Goal: Answer question/provide support

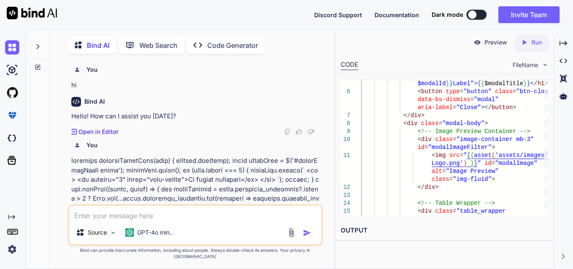
scroll to position [0, 4]
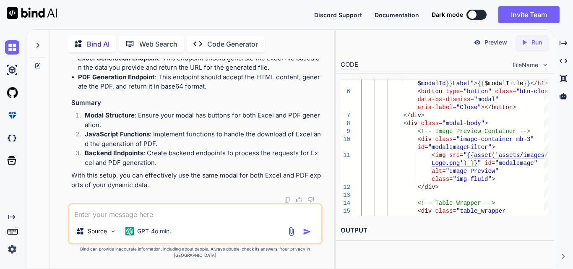
click at [149, 220] on textarea at bounding box center [195, 211] width 252 height 15
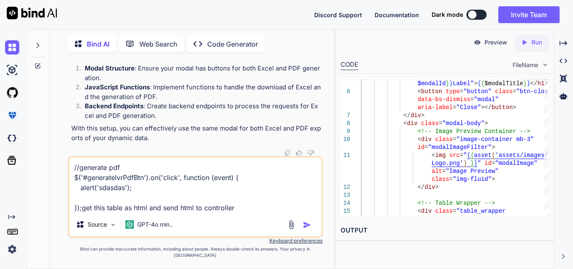
click at [243, 212] on textarea "//generate pdf $('#generateIvrPdfBtn').on('click', function (event) { alert('sd…" at bounding box center [195, 184] width 252 height 55
paste textarea "<div class="table-responsive"> <table id="IVRDataTable" class="table clinicTabl…"
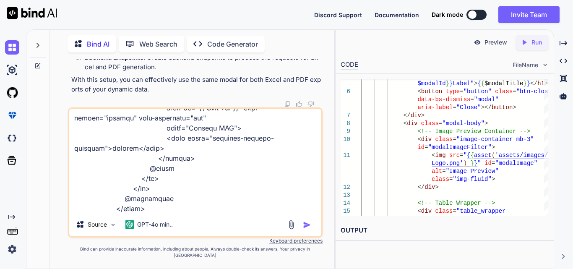
type textarea "//generate pdf $('#generateIvrPdfBtn').on('click', function (event) { alert('sd…"
click at [306, 229] on img "button" at bounding box center [307, 225] width 8 height 8
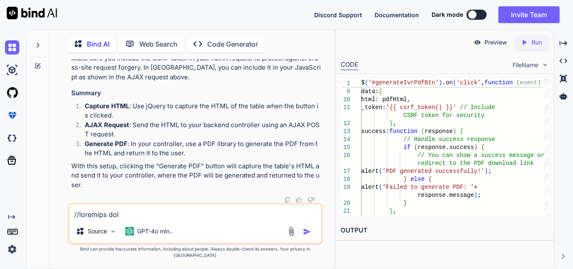
scroll to position [27403, 0]
click at [117, 220] on textarea at bounding box center [195, 211] width 252 height 15
paste textarea "//generate pdf $('#generateIvrPdfBtn').on('click', function (event) { var pdfHt…"
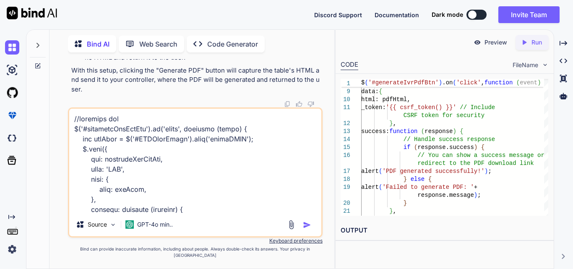
scroll to position [343, 0]
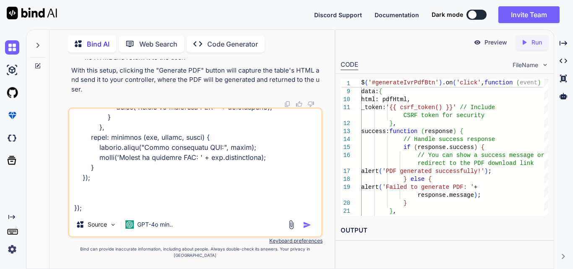
paste textarea "<div class="modal fade" id="{{ $modalId }}" tabindex="-1" aria-labelledby="{{ $…"
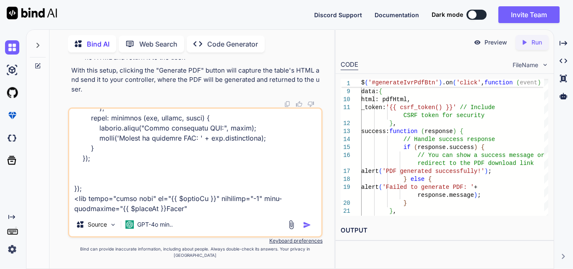
scroll to position [625, 0]
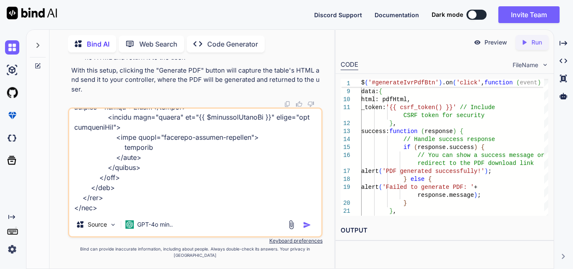
paste textarea "@include('includes.components.export-dynamic-pdf-modal', [ 'modalId' => 'dynami…"
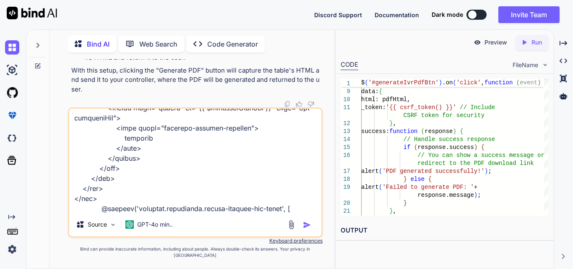
scroll to position [686, 0]
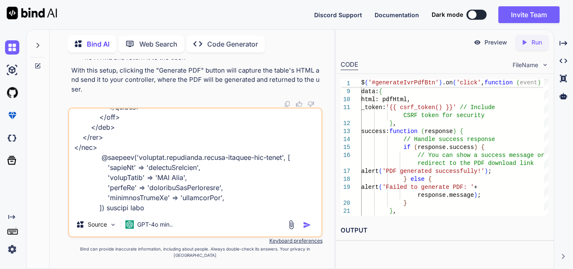
type textarea "//generate pdf $('#generateIvrPdfBtn').on('click', function (event) { var pdfHt…"
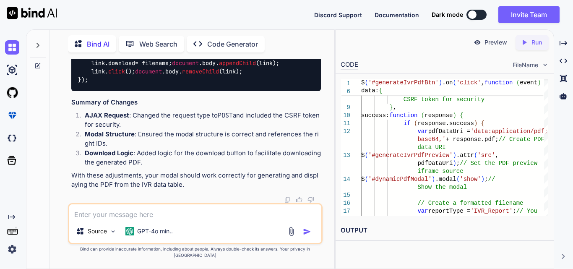
scroll to position [28560, 0]
click at [155, 220] on textarea at bounding box center [195, 211] width 252 height 15
paste textarea "message: "Method App\Http\Controllers\Clinic\IVRController::show does not exist…"
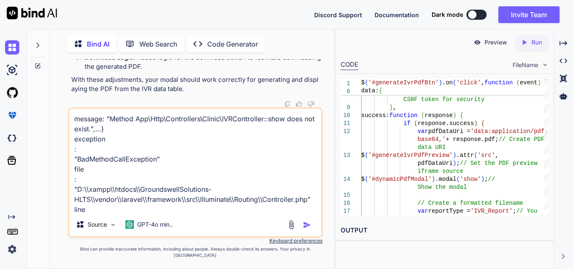
scroll to position [81, 0]
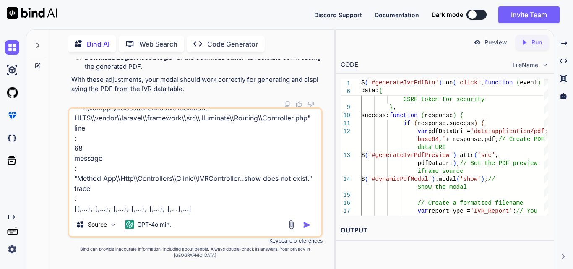
type textarea "message: "Method App\Http\Controllers\Clinic\IVRController::show does not exist…"
click at [310, 229] on img "button" at bounding box center [307, 225] width 8 height 8
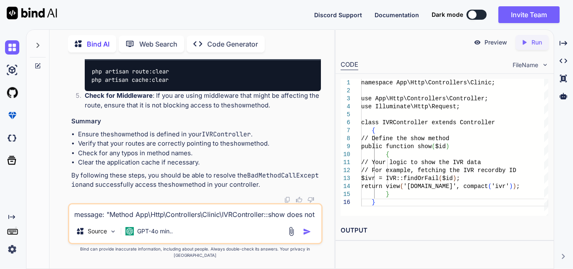
scroll to position [29692, 0]
click at [118, 219] on textarea "message: "Method App\Http\Controllers\Clinic\IVRController::show does not exist…" at bounding box center [195, 211] width 252 height 15
paste textarea "public function generateIvrReportPdf(Request $request) { try { // Validate the …"
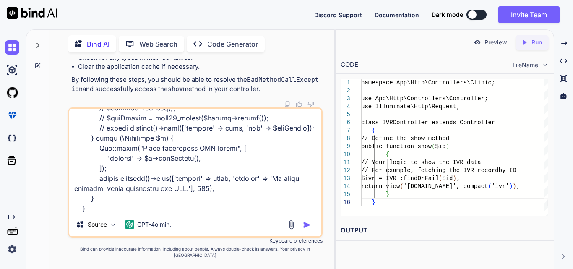
type textarea "we does not want to add show function in controller public function generateIvr…"
click at [306, 229] on img "button" at bounding box center [307, 225] width 8 height 8
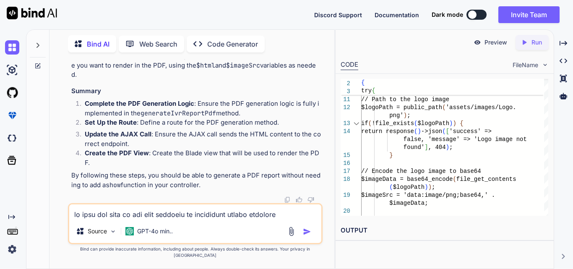
scroll to position [0, 179]
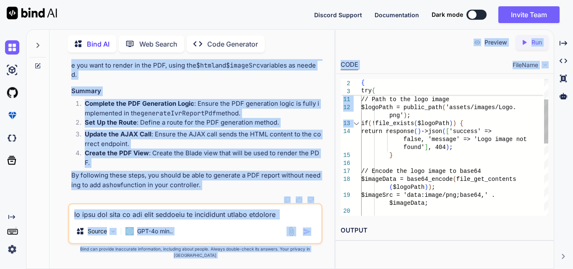
drag, startPoint x: 75, startPoint y: 128, endPoint x: 355, endPoint y: 130, distance: 279.5
click at [355, 130] on div "Bind AI Web Search Created with Pixso. Code Generator You hi Bind AI Hello! How…" at bounding box center [299, 149] width 547 height 240
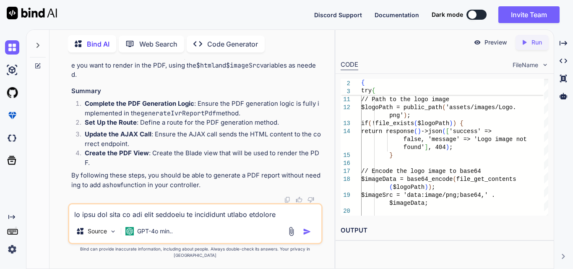
scroll to position [0, 179]
drag, startPoint x: 77, startPoint y: 126, endPoint x: 320, endPoint y: 131, distance: 243.1
copy code "Route :: post ( '/generate-ivr-report-pdf' , [ IVRController :: class , 'genera…"
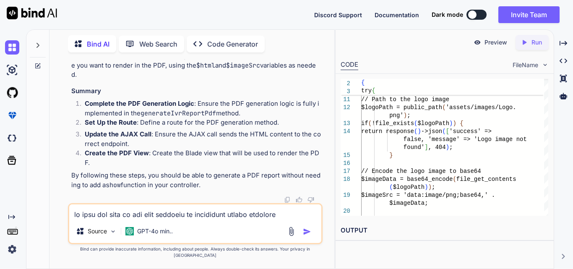
click at [131, 219] on textarea at bounding box center [195, 211] width 252 height 15
paste textarea "message: "The route distributor/generateIvrPdfUrl could not be found.",…} excep…"
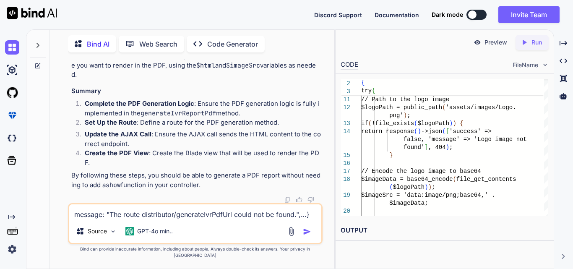
scroll to position [91, 0]
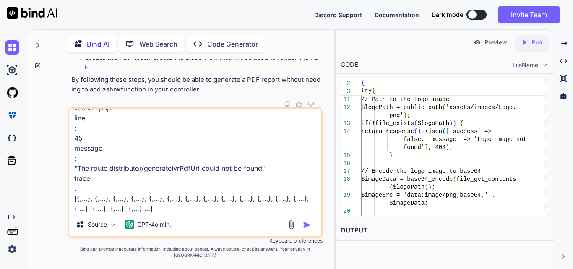
type textarea "message: "The route distributor/generateIvrPdfUrl could not be found.",…} excep…"
click at [307, 229] on img "button" at bounding box center [307, 225] width 8 height 8
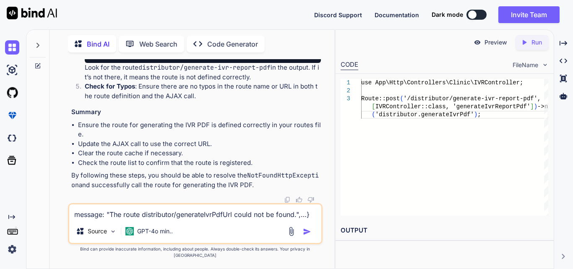
scroll to position [0, 0]
click at [86, 220] on textarea "message: "The route distributor/generateIvrPdfUrl could not be found.",…} excep…" at bounding box center [195, 211] width 252 height 15
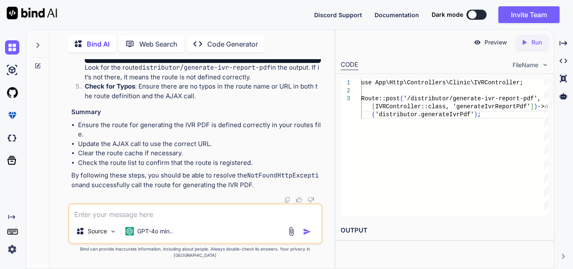
paste textarea "//manage IVR route Route::get('ivr/archive', [IVRController::class, 'archiveLis…"
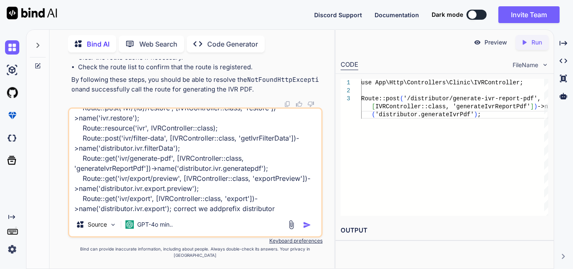
type textarea "//manage IVR route Route::get('ivr/archive', [IVRController::class, 'archiveLis…"
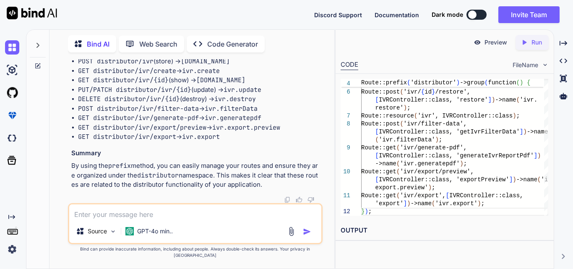
scroll to position [32351, 0]
drag, startPoint x: 90, startPoint y: 142, endPoint x: 314, endPoint y: 141, distance: 224.5
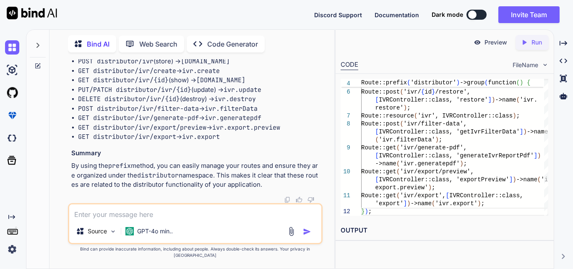
copy code "Route :: get ( 'ivr/generate-pdf' , [ IVRController :: class , 'generateIvrRepo…"
click at [168, 219] on textarea at bounding box center [195, 211] width 252 height 15
paste textarea "The route distributor/generateIvrPdfUrl could not be found"
type textarea "The route distributor/generateIvrPdfUrl could not be found"
click at [308, 236] on img "button" at bounding box center [307, 231] width 8 height 8
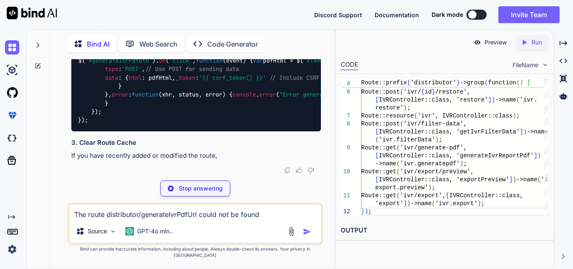
scroll to position [0, 0]
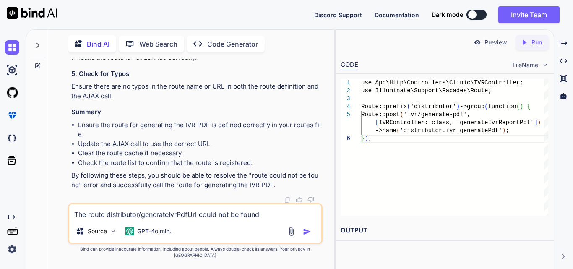
click at [149, 220] on textarea "The route distributor/generateIvrPdfUrl could not be found" at bounding box center [195, 211] width 252 height 15
paste textarea "@include('includes.components.export-dynamic-pdf-modal', [ 'modalId' => 'dynami…"
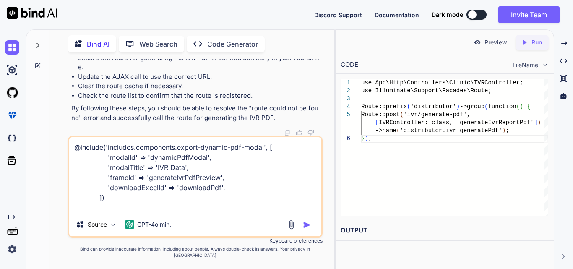
click at [107, 213] on textarea "@include('includes.components.export-dynamic-pdf-modal', [ 'modalId' => 'dynami…" at bounding box center [195, 175] width 252 height 76
paste textarea "<div class="modal fade" id="{{ $modalId }}" tabindex="-1" aria-labelledby="{{ $…"
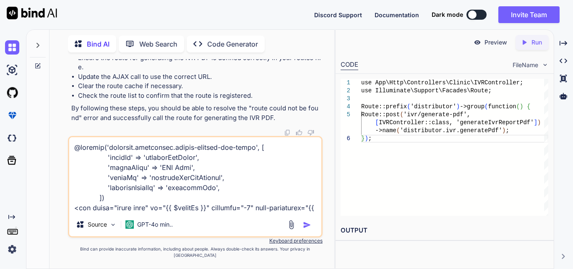
scroll to position [253, 0]
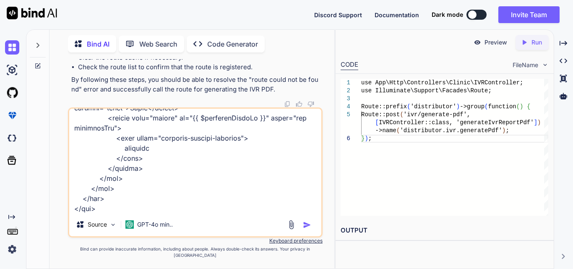
paste textarea "//generate pdf $('#generateIvrPdfBtn').on('click', function (event) { var pdfHt…"
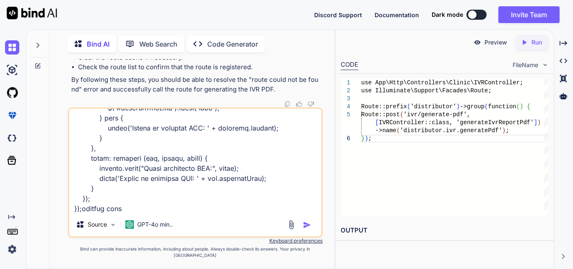
type textarea "@include('includes.components.export-dynamic-pdf-modal', [ 'modalId' => 'dynami…"
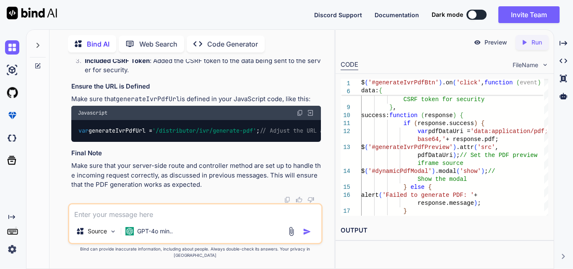
scroll to position [34229, 0]
click at [140, 213] on textarea at bounding box center [195, 211] width 252 height 15
paste textarea "<div class="table-responsive"> <table id="IVRDataTable" class="table clinicTabl…"
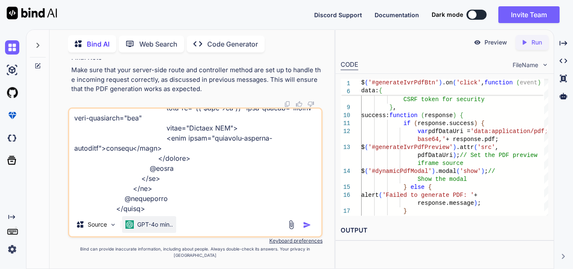
paste textarea "//generate pdf $('#generateIvrPdfBtn').on('click', function (event) { var pdfHt…"
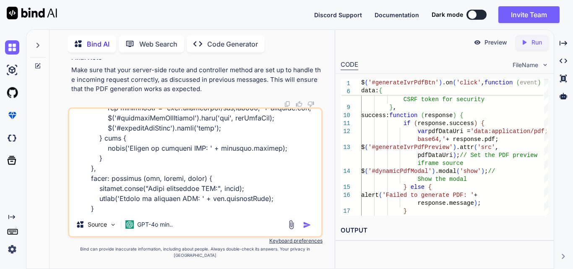
type textarea "<div class="table-responsive"> <table id="IVRDataTable" class="table clinicTabl…"
click at [303, 221] on button "button" at bounding box center [309, 225] width 12 height 8
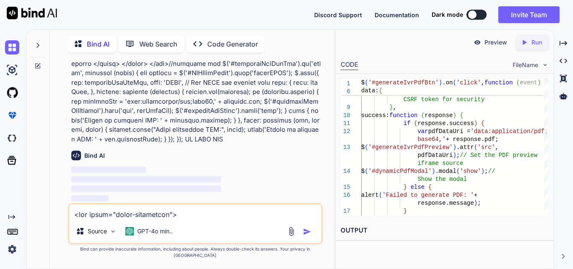
scroll to position [34572, 0]
click at [157, 215] on textarea at bounding box center [195, 211] width 252 height 15
paste textarea "//generate pdf $('#generateIvrPdfBtn').on('click', function (event) { var pdfHt…"
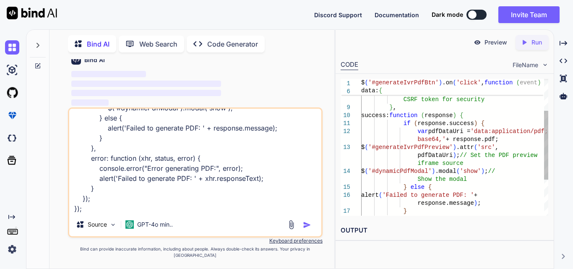
drag, startPoint x: 342, startPoint y: 125, endPoint x: 274, endPoint y: 145, distance: 71.2
click at [361, 125] on div "data: { html: pdfHtml, _token: '{{ csrf_token() }}' // Include CSRF token for s…" at bounding box center [454, 151] width 187 height 271
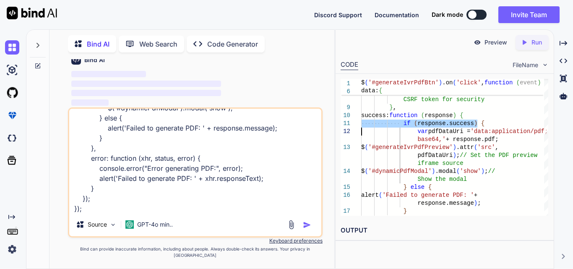
scroll to position [0, 0]
click at [112, 211] on textarea "//generate pdf $('#generateIvrPdfBtn').on('click', function (event) { var pdfHt…" at bounding box center [195, 161] width 252 height 104
paste textarea "<div class="table-responsive"> <table id="IVRDataTable" class="table clinicTabl…"
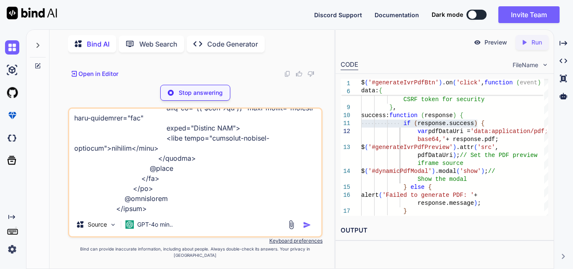
scroll to position [787, 0]
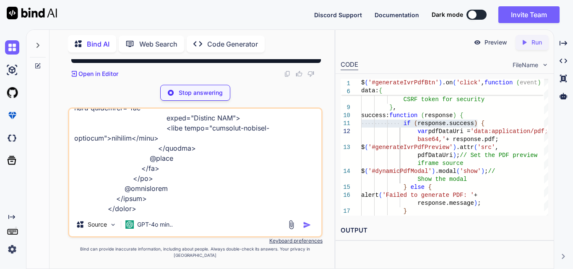
type textarea "//generate pdf $('#generateIvrPdfBtn').on('click', function (event) { var pdfHt…"
click at [198, 97] on p "Stop answering" at bounding box center [201, 93] width 44 height 8
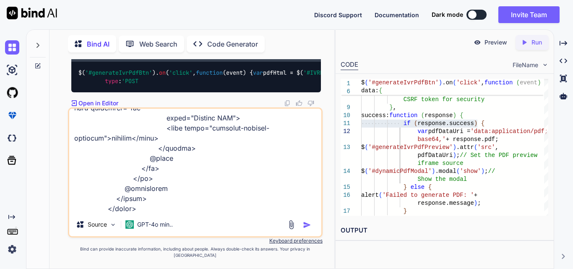
click at [308, 229] on img "button" at bounding box center [307, 225] width 8 height 8
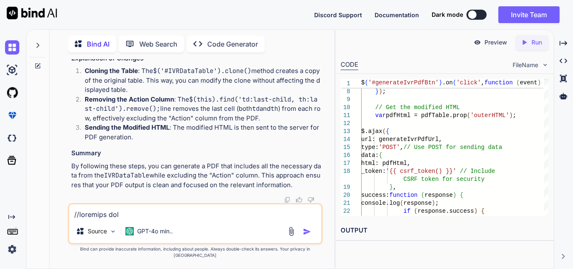
scroll to position [35283, 0]
click at [111, 220] on textarea at bounding box center [195, 211] width 252 height 15
drag, startPoint x: 89, startPoint y: 164, endPoint x: 108, endPoint y: 189, distance: 31.7
copy code "// Remove the last column (Action column) from each row pdfTable. find ( 'tr' )…"
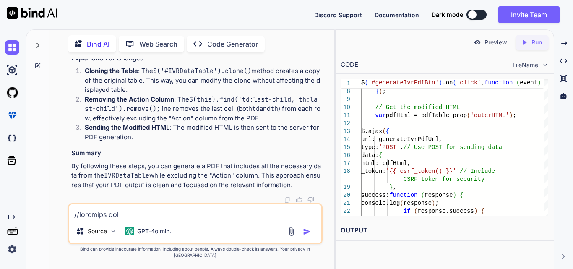
click at [104, 220] on textarea at bounding box center [195, 211] width 252 height 15
type textarea "another way"
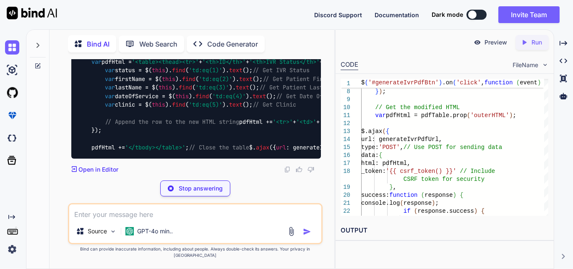
scroll to position [36175, 0]
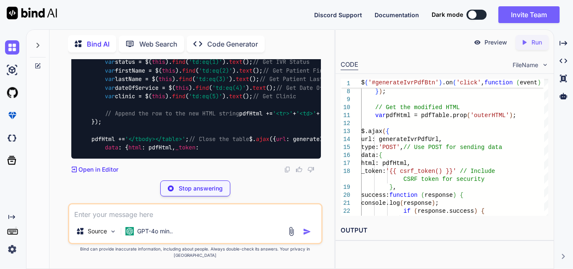
click at [123, 220] on textarea at bounding box center [195, 211] width 252 height 15
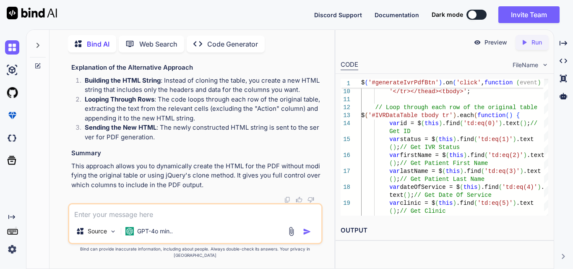
scroll to position [36343, 0]
click at [162, 216] on textarea at bounding box center [195, 211] width 252 height 15
type textarea "another method"
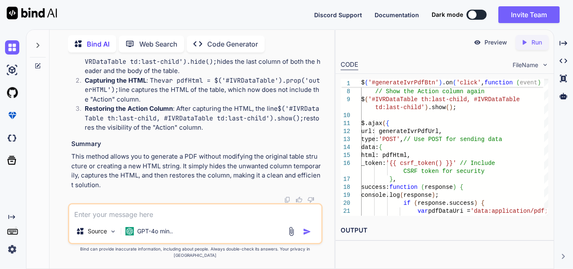
scroll to position [0, 38]
drag, startPoint x: 86, startPoint y: 84, endPoint x: 319, endPoint y: 94, distance: 233.1
drag, startPoint x: 90, startPoint y: 125, endPoint x: 316, endPoint y: 128, distance: 226.2
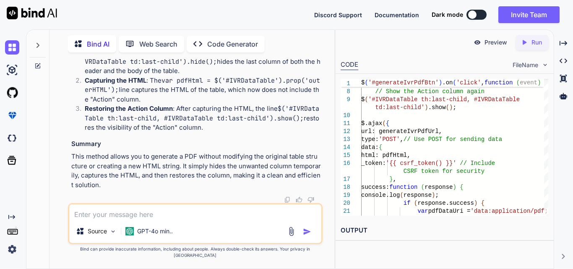
copy code "$( '#IVRDataTable th:last-child, #IVRDataTable td:last-child' ). hide ();"
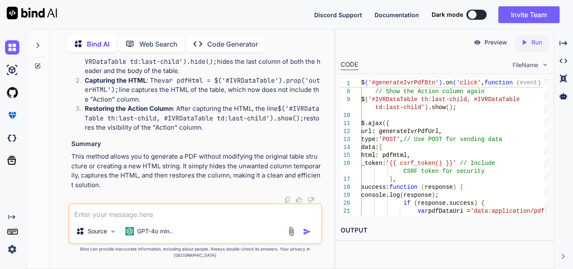
click at [173, 214] on textarea at bounding box center [195, 211] width 252 height 15
click at [207, 220] on textarea "when we get html of table than how to" at bounding box center [195, 211] width 252 height 15
drag, startPoint x: 100, startPoint y: 219, endPoint x: 208, endPoint y: 222, distance: 107.9
click at [208, 220] on textarea "when we get html of table than how to" at bounding box center [195, 211] width 252 height 15
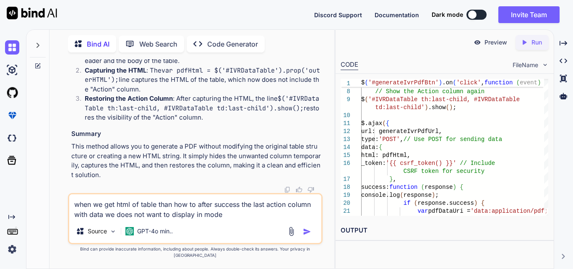
type textarea "when we get html of table than how to after success the last action column with…"
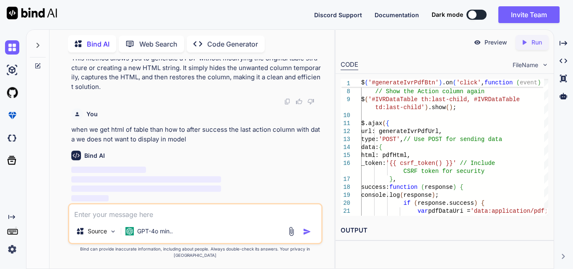
scroll to position [37211, 0]
